Goal: Task Accomplishment & Management: Complete application form

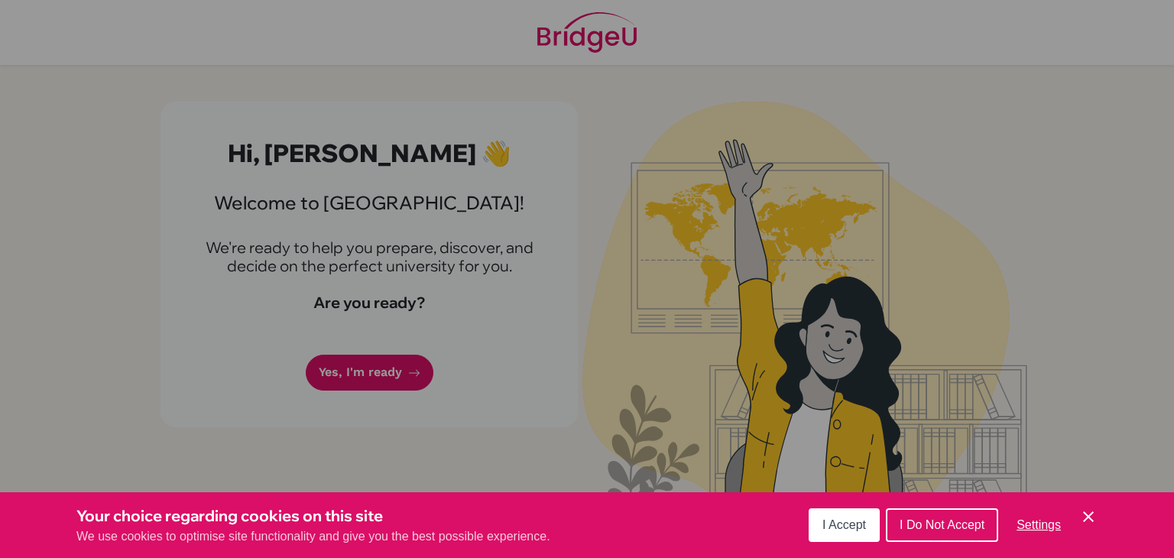
click at [816, 525] on button "I Accept" at bounding box center [843, 525] width 71 height 34
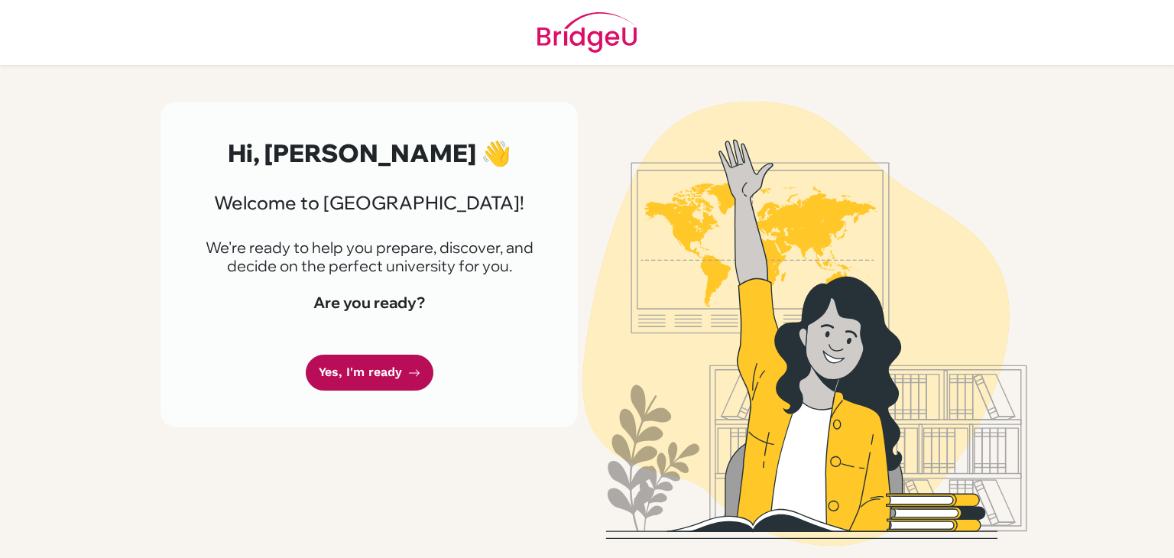
click at [383, 380] on link "Yes, I'm ready" at bounding box center [370, 373] width 128 height 36
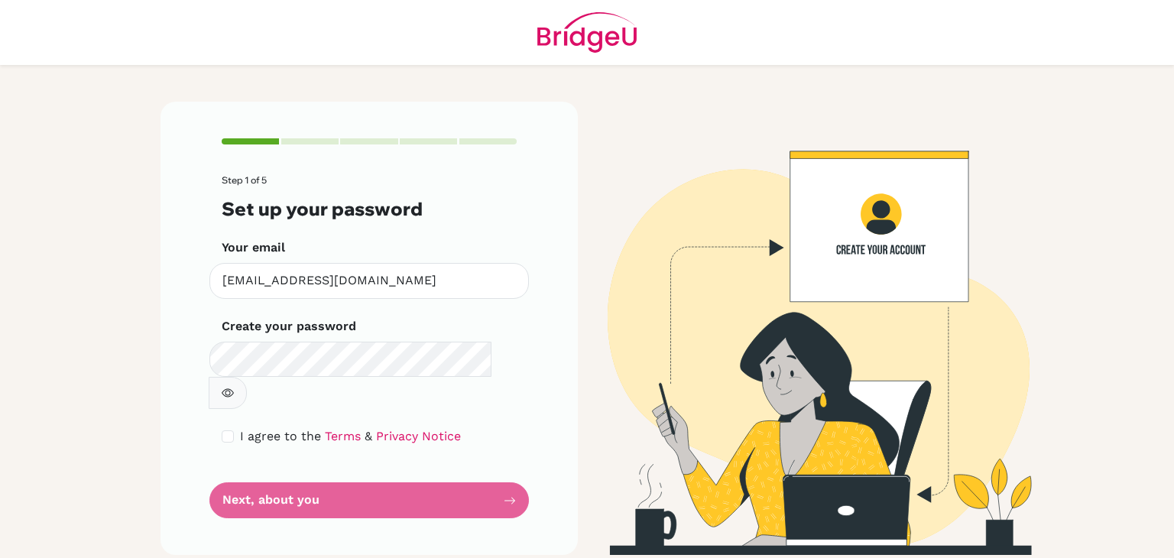
click at [247, 377] on button "button" at bounding box center [228, 393] width 38 height 32
click at [231, 430] on input "checkbox" at bounding box center [228, 436] width 12 height 12
checkbox input "true"
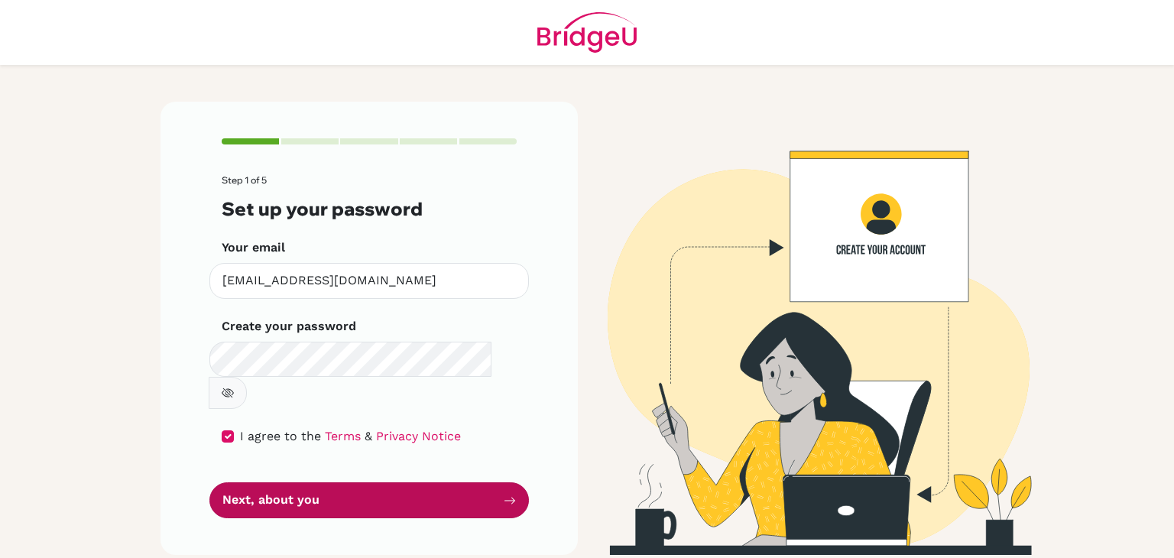
click at [278, 482] on button "Next, about you" at bounding box center [368, 500] width 319 height 36
